Goal: Task Accomplishment & Management: Use online tool/utility

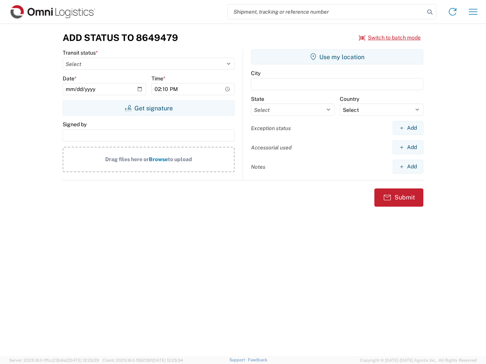
click at [326, 12] on input "search" at bounding box center [326, 12] width 197 height 14
click at [430, 12] on icon at bounding box center [429, 12] width 11 height 11
click at [452, 12] on icon at bounding box center [452, 12] width 12 height 12
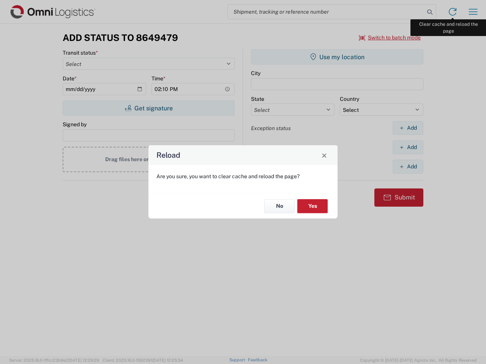
click at [473, 12] on div "Reload Are you sure, you want to clear cache and reload the page? No Yes" at bounding box center [243, 182] width 486 height 364
click at [390, 38] on div "Reload Are you sure, you want to clear cache and reload the page? No Yes" at bounding box center [243, 182] width 486 height 364
click at [148, 108] on div "Reload Are you sure, you want to clear cache and reload the page? No Yes" at bounding box center [243, 182] width 486 height 364
click at [337, 57] on div "Reload Are you sure, you want to clear cache and reload the page? No Yes" at bounding box center [243, 182] width 486 height 364
click at [408, 128] on div "Reload Are you sure, you want to clear cache and reload the page? No Yes" at bounding box center [243, 182] width 486 height 364
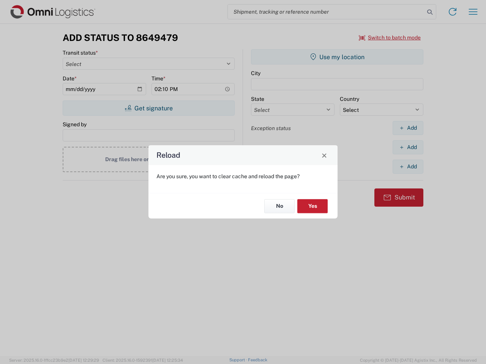
click at [408, 147] on div "Reload Are you sure, you want to clear cache and reload the page? No Yes" at bounding box center [243, 182] width 486 height 364
click at [408, 167] on div "Reload Are you sure, you want to clear cache and reload the page? No Yes" at bounding box center [243, 182] width 486 height 364
